Goal: Find specific page/section

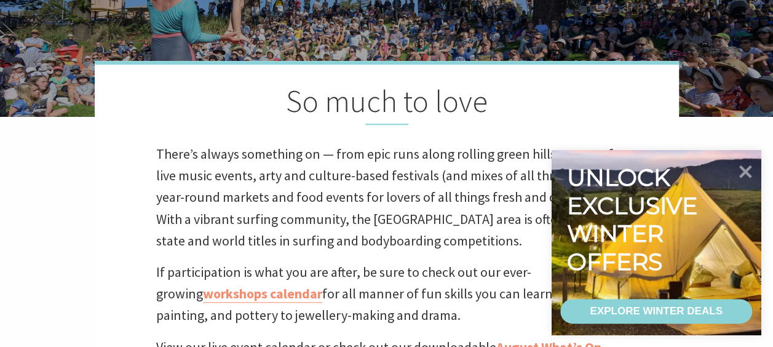
scroll to position [185, 0]
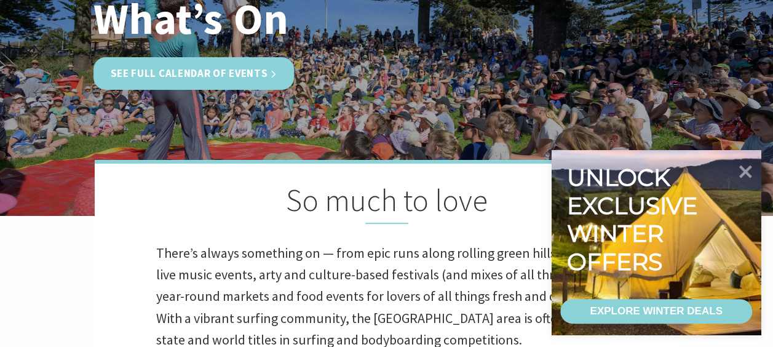
click at [173, 68] on link "See Full Calendar of Events" at bounding box center [193, 73] width 201 height 33
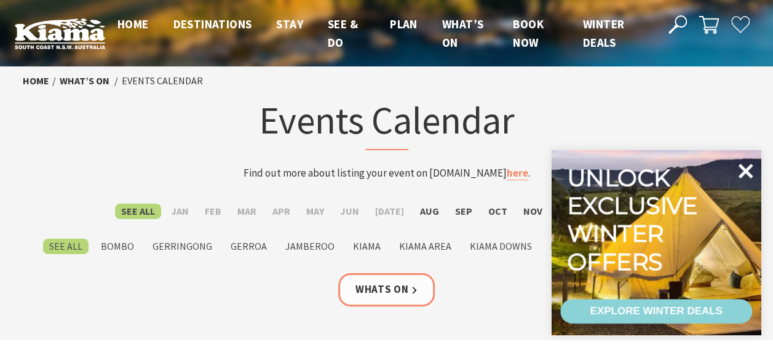
click at [746, 171] on icon at bounding box center [746, 171] width 15 height 15
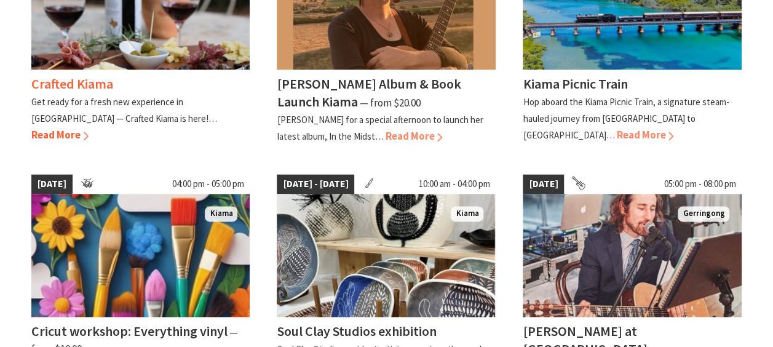
scroll to position [677, 0]
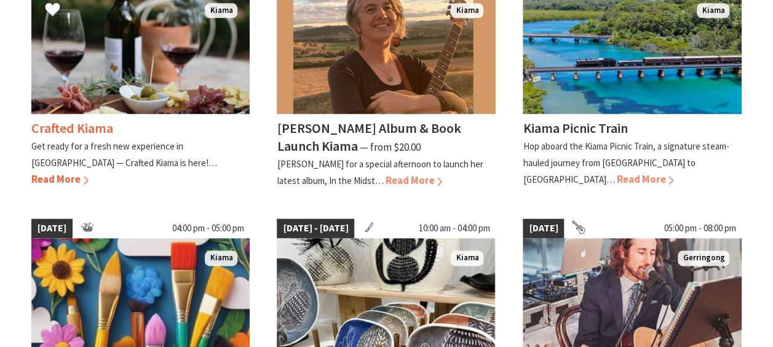
click at [89, 172] on span "Read More" at bounding box center [59, 179] width 57 height 14
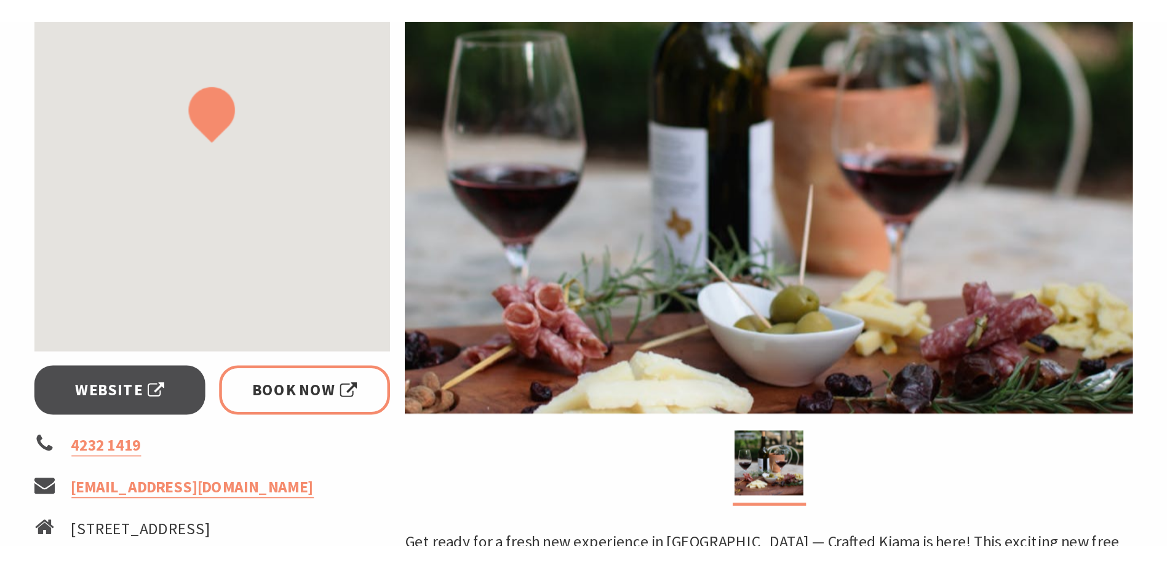
scroll to position [369, 0]
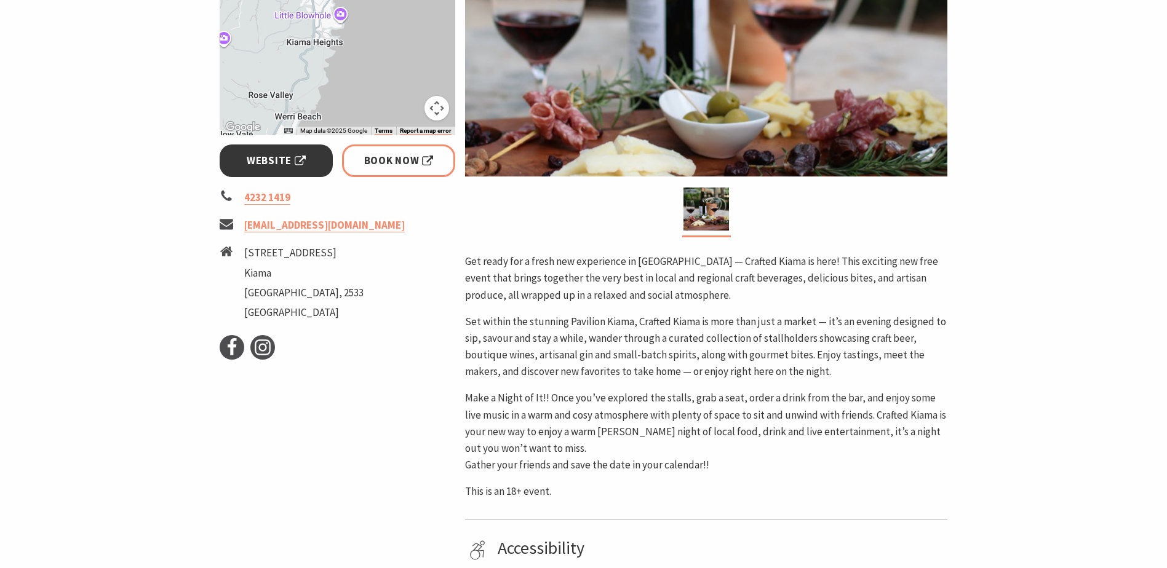
click at [261, 157] on span "Website" at bounding box center [276, 161] width 59 height 17
